Goal: Use online tool/utility

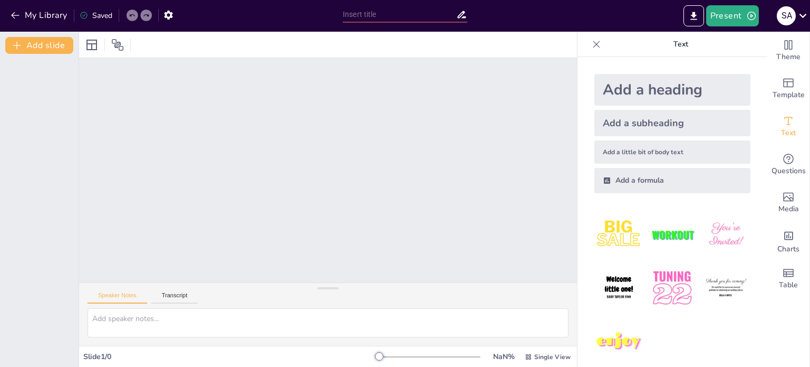
click at [309, 54] on div at bounding box center [328, 45] width 498 height 26
drag, startPoint x: 758, startPoint y: 132, endPoint x: 758, endPoint y: 141, distance: 8.4
click at [131, 16] on icon at bounding box center [132, 15] width 6 height 6
click at [145, 16] on icon at bounding box center [145, 15] width 5 height 3
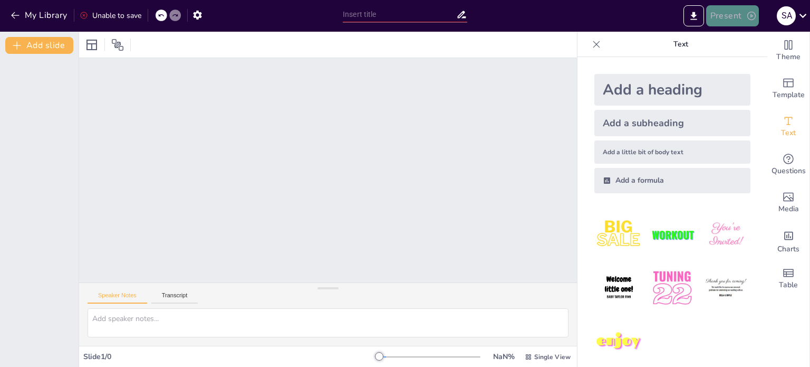
click at [736, 18] on button "Present" at bounding box center [732, 15] width 53 height 21
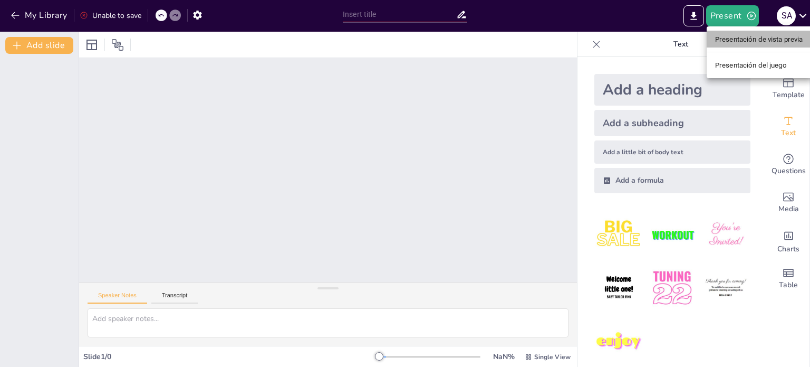
click at [745, 42] on font "Presentación de vista previa" at bounding box center [759, 39] width 88 height 8
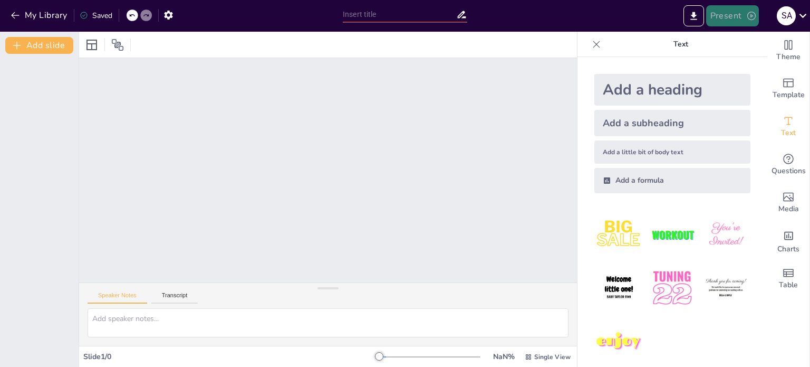
click at [731, 16] on button "Present" at bounding box center [732, 15] width 53 height 21
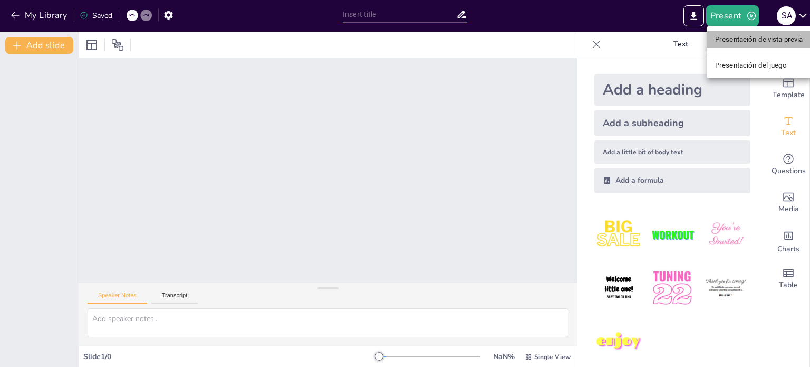
click at [754, 38] on font "Presentación de vista previa" at bounding box center [759, 39] width 88 height 8
